Goal: Information Seeking & Learning: Check status

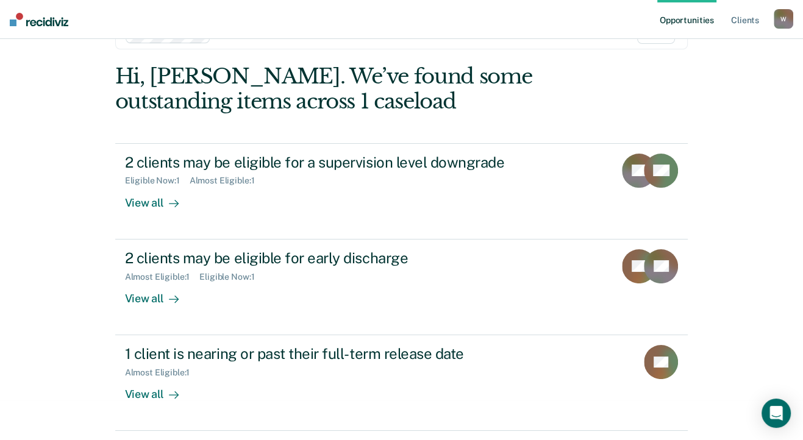
scroll to position [61, 0]
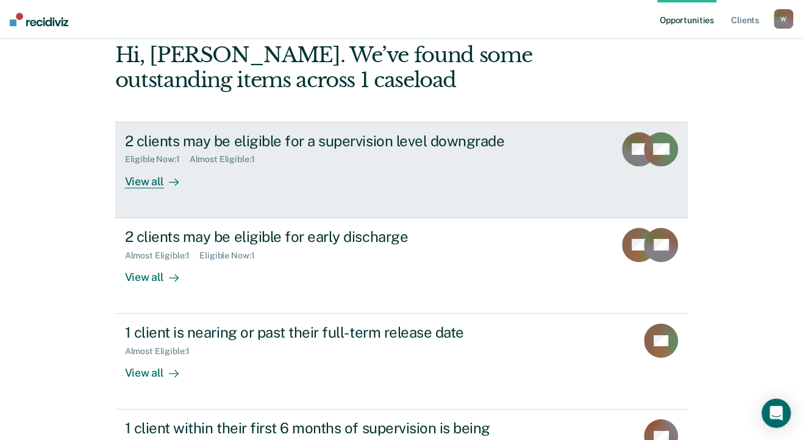
click at [144, 184] on div "View all" at bounding box center [159, 177] width 68 height 24
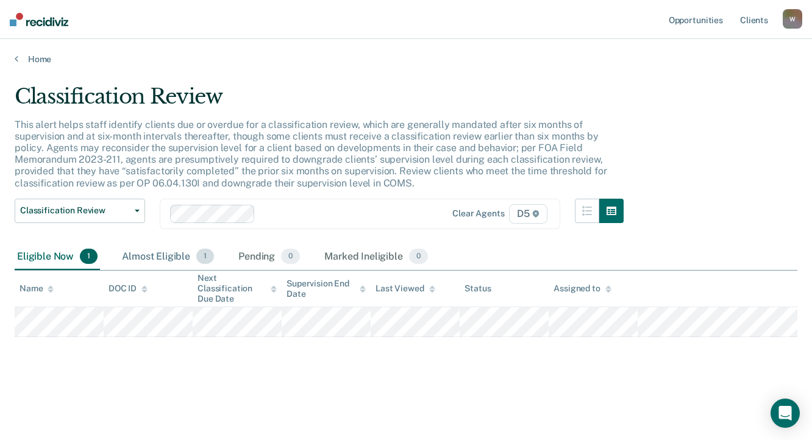
click at [152, 256] on div "Almost Eligible 1" at bounding box center [168, 257] width 97 height 27
click at [49, 252] on div "Eligible Now 1" at bounding box center [57, 257] width 85 height 27
click at [34, 61] on link "Home" at bounding box center [406, 59] width 783 height 11
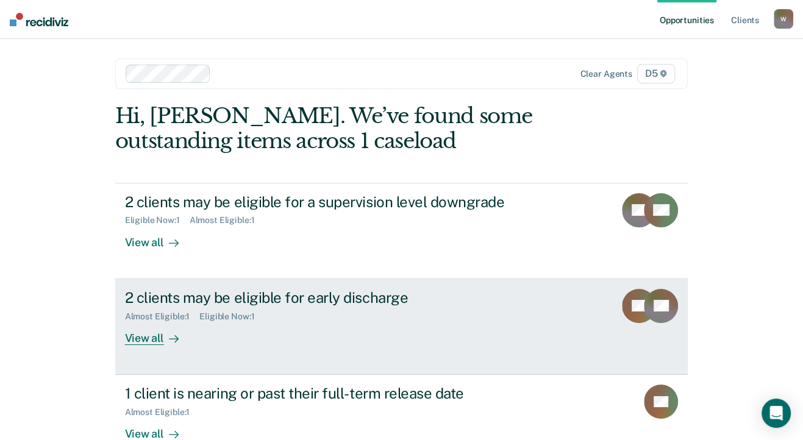
click at [157, 332] on div "View all" at bounding box center [159, 333] width 68 height 24
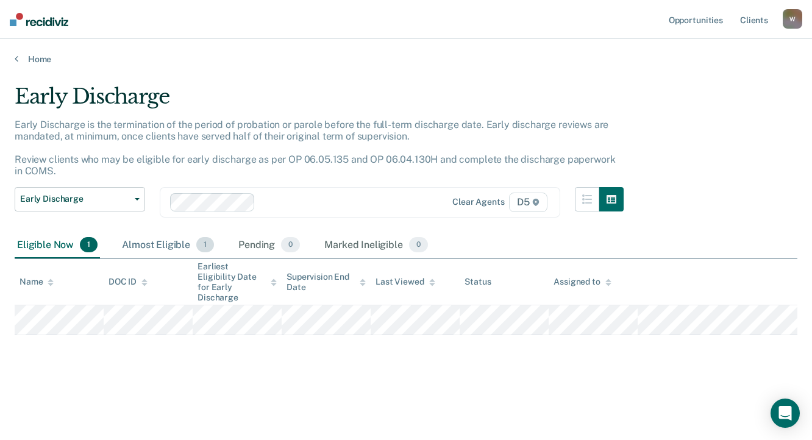
click at [162, 238] on div "Almost Eligible 1" at bounding box center [168, 245] width 97 height 27
click at [41, 244] on div "Eligible Now 1" at bounding box center [57, 245] width 85 height 27
click at [29, 60] on link "Home" at bounding box center [406, 59] width 783 height 11
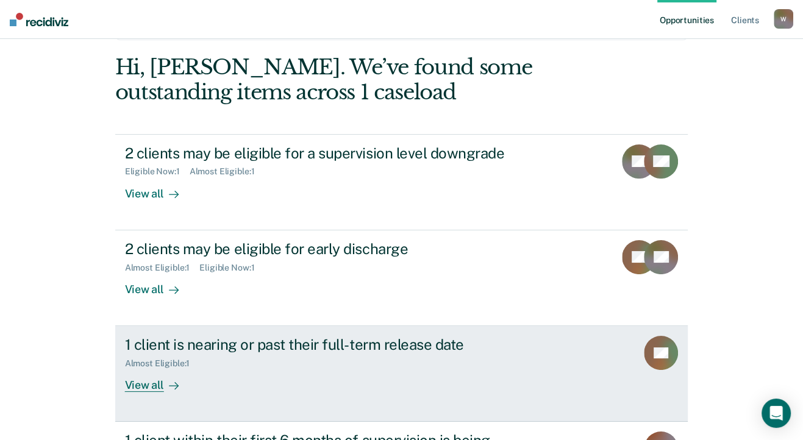
scroll to position [122, 0]
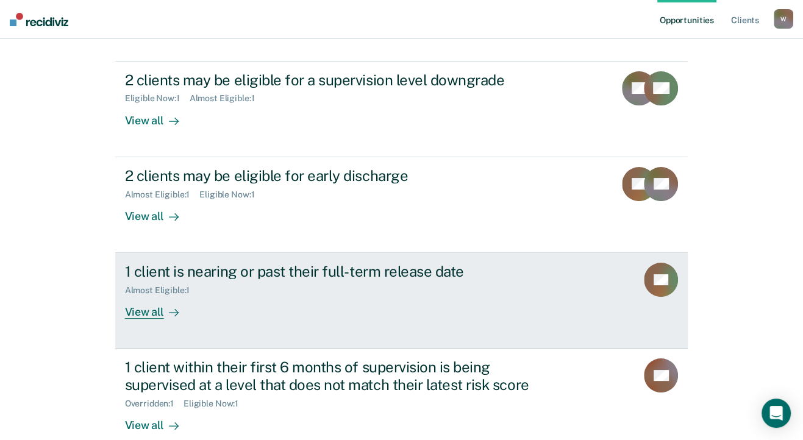
click at [140, 317] on div "View all" at bounding box center [159, 308] width 68 height 24
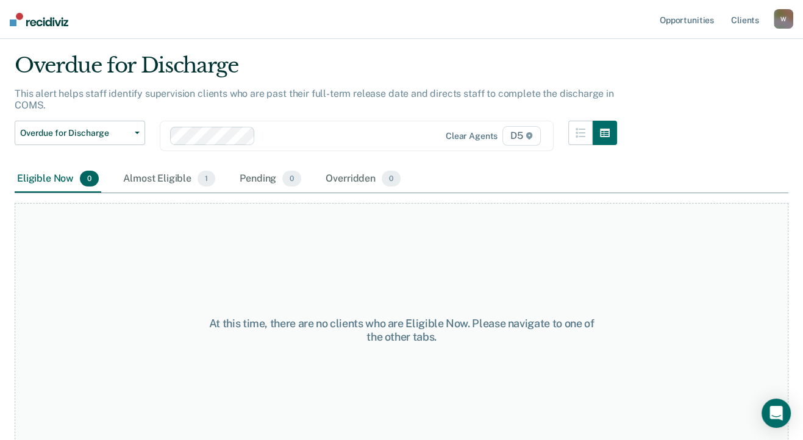
scroll to position [47, 0]
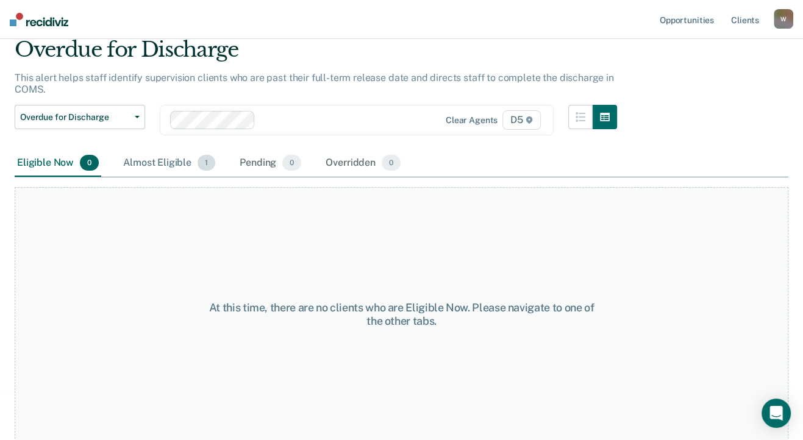
click at [166, 173] on div "Almost Eligible 1" at bounding box center [169, 163] width 97 height 27
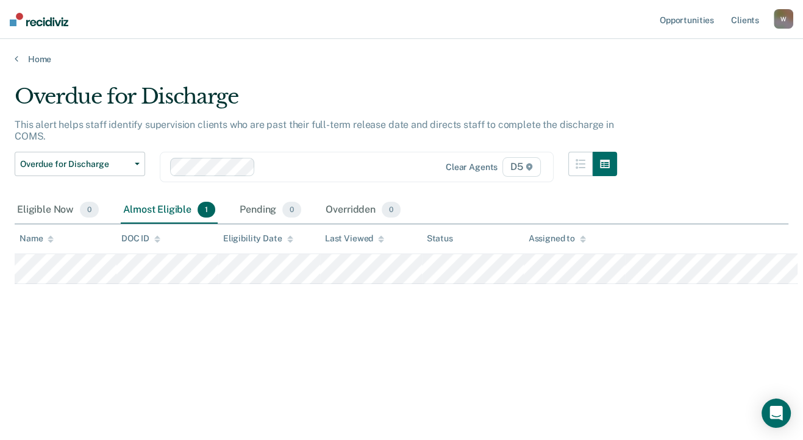
scroll to position [0, 0]
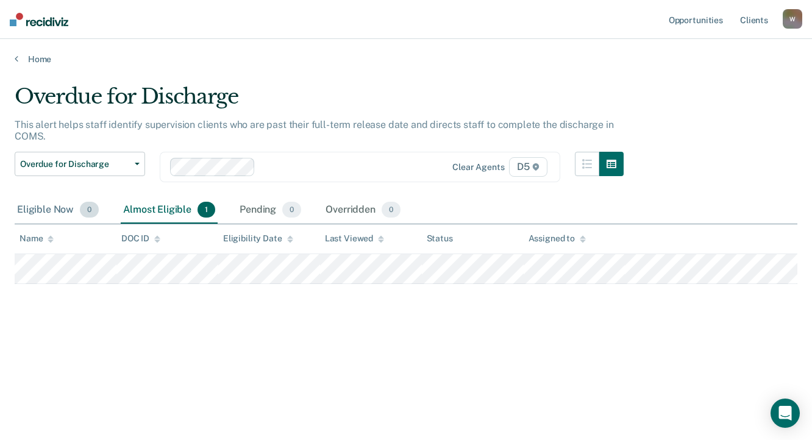
click at [48, 210] on div "Eligible Now 0" at bounding box center [58, 210] width 87 height 27
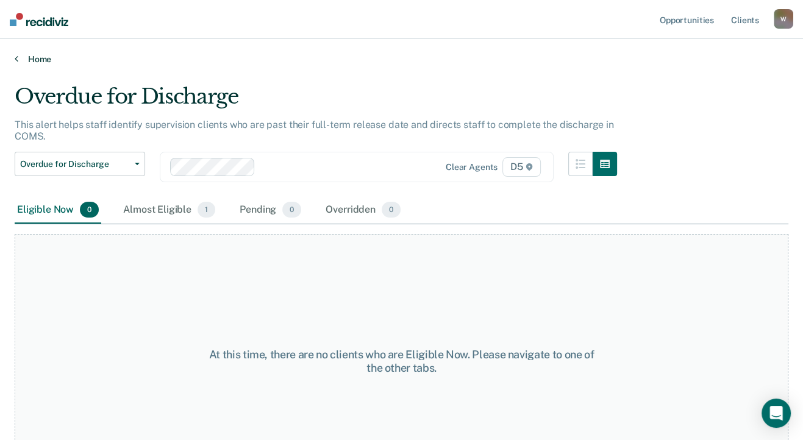
click at [34, 57] on link "Home" at bounding box center [402, 59] width 774 height 11
